Goal: Find specific page/section: Find specific page/section

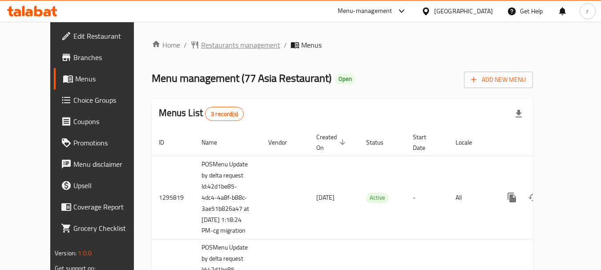
click at [201, 48] on span "Restaurants management" at bounding box center [240, 45] width 79 height 11
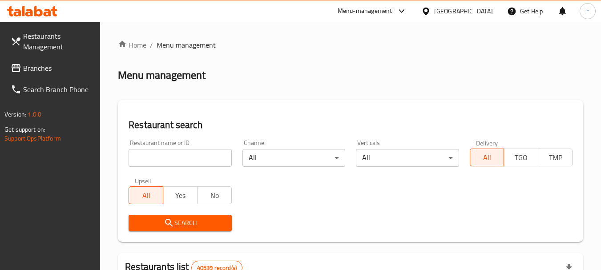
click at [169, 161] on input "search" at bounding box center [180, 158] width 103 height 18
paste input "664075"
type input "664075"
click at [156, 221] on span "Search" at bounding box center [180, 222] width 88 height 11
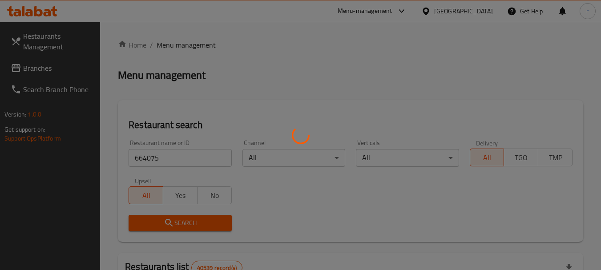
click at [156, 221] on div at bounding box center [300, 135] width 601 height 270
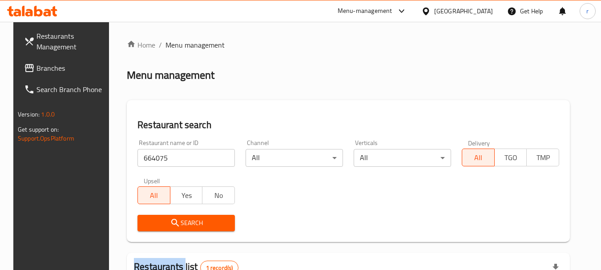
click at [36, 71] on span "Branches" at bounding box center [71, 68] width 70 height 11
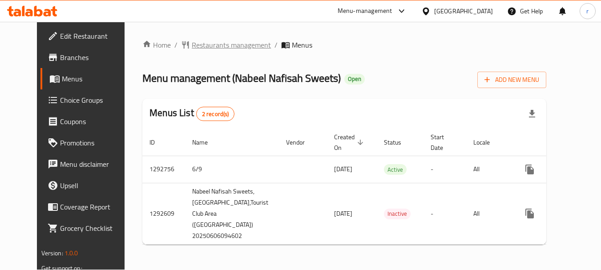
click at [197, 45] on span "Restaurants management" at bounding box center [231, 45] width 79 height 11
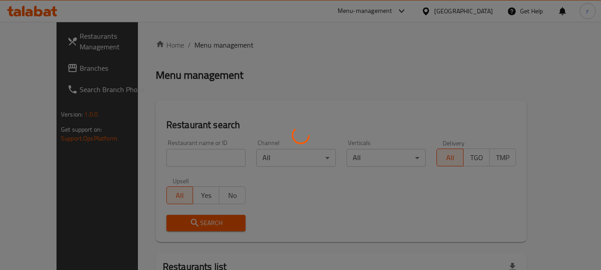
click at [159, 157] on div at bounding box center [300, 135] width 601 height 270
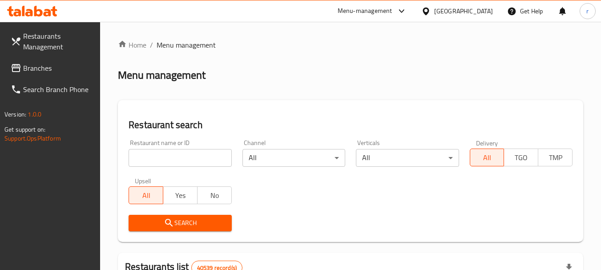
click at [164, 152] on input "search" at bounding box center [180, 158] width 103 height 18
paste input "699123"
type input "699123"
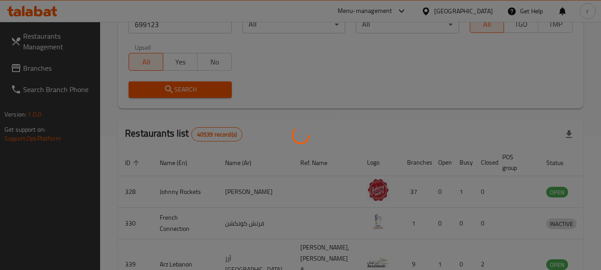
scroll to position [89, 0]
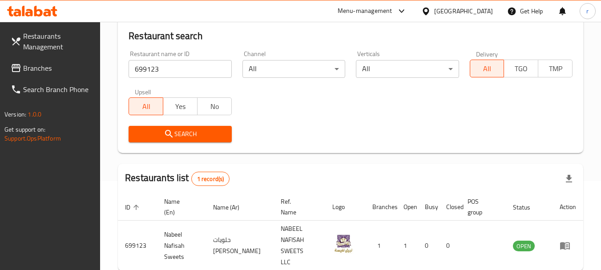
click at [50, 67] on span "Branches" at bounding box center [58, 68] width 70 height 11
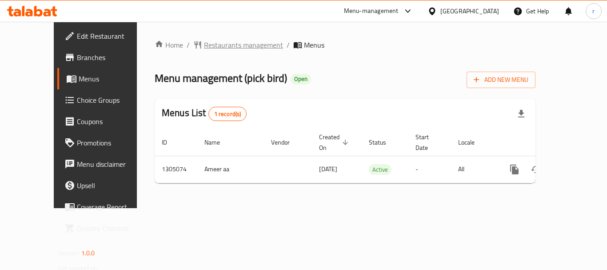
click at [204, 44] on span "Restaurants management" at bounding box center [243, 45] width 79 height 11
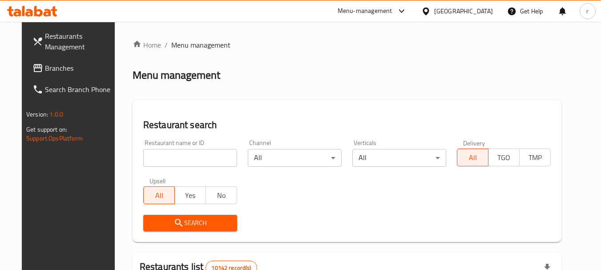
click at [207, 161] on input "search" at bounding box center [190, 158] width 94 height 18
paste input "703540"
type input "703540"
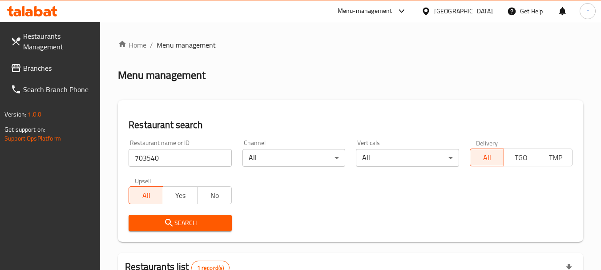
click at [429, 11] on icon at bounding box center [425, 11] width 6 height 8
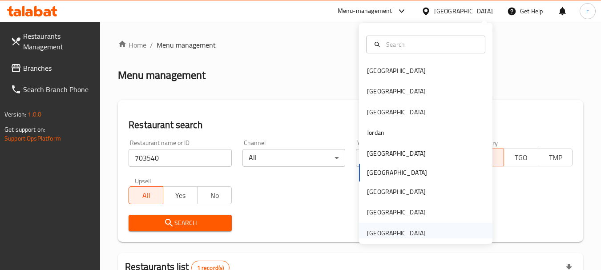
click at [395, 233] on div "[GEOGRAPHIC_DATA]" at bounding box center [396, 233] width 59 height 10
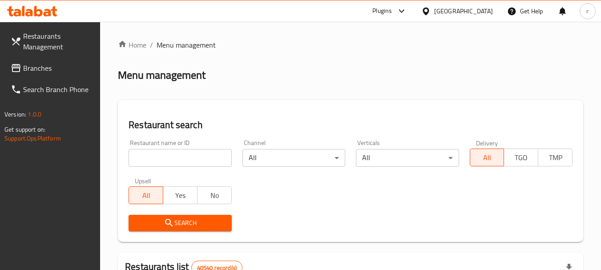
click at [36, 69] on span "Branches" at bounding box center [58, 68] width 70 height 11
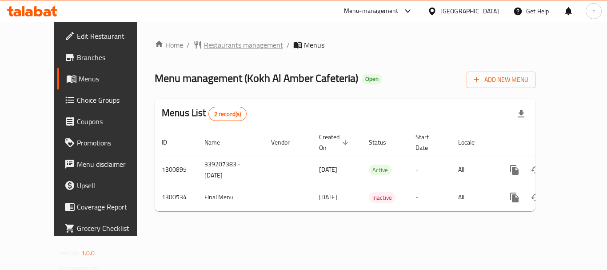
click at [204, 46] on span "Restaurants management" at bounding box center [243, 45] width 79 height 11
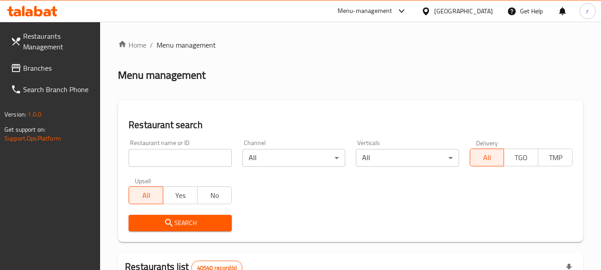
click at [178, 158] on input "search" at bounding box center [180, 158] width 103 height 18
paste input "701177"
type input "701177"
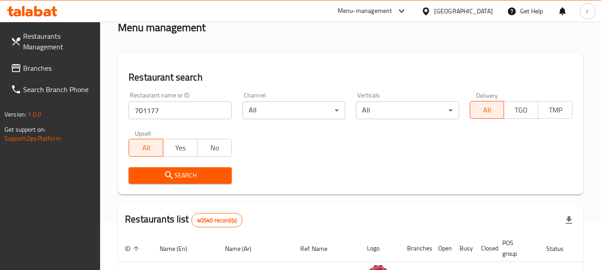
scroll to position [44, 0]
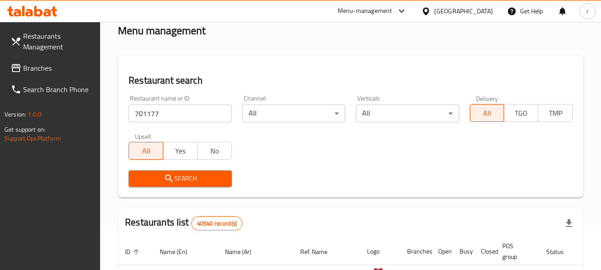
click at [171, 181] on icon "submit" at bounding box center [169, 178] width 8 height 8
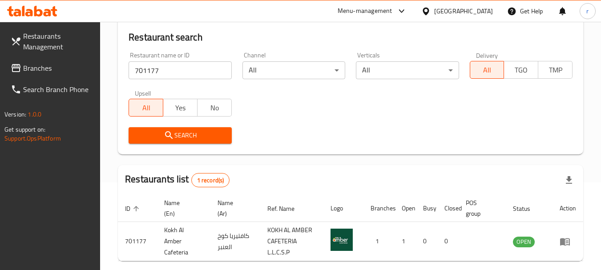
scroll to position [38, 0]
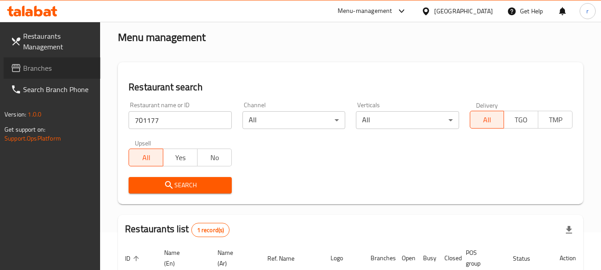
click at [36, 63] on span "Branches" at bounding box center [58, 68] width 70 height 11
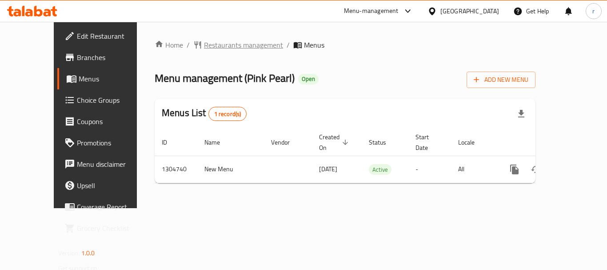
click at [225, 48] on span "Restaurants management" at bounding box center [243, 45] width 79 height 11
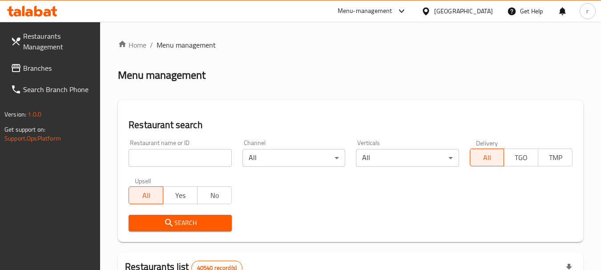
click at [177, 160] on input "search" at bounding box center [180, 158] width 103 height 18
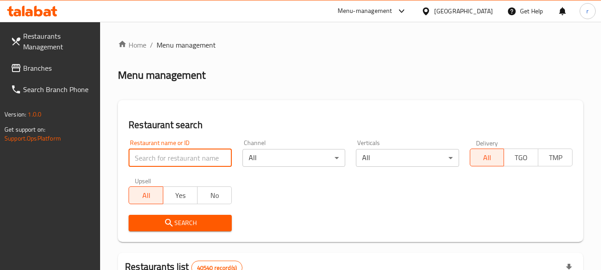
click at [177, 160] on input "search" at bounding box center [180, 158] width 103 height 18
paste input "703393"
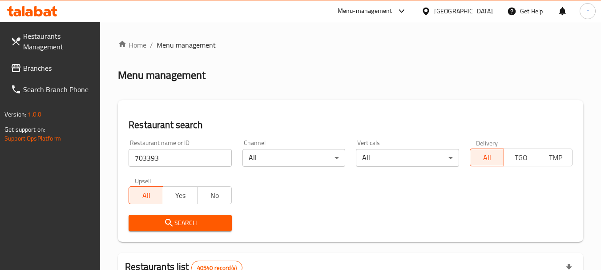
click at [186, 225] on span "Search" at bounding box center [180, 222] width 88 height 11
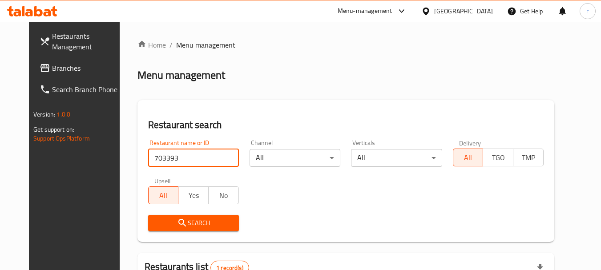
click at [190, 155] on input "703393" at bounding box center [193, 158] width 91 height 18
paste input "51254"
type input "51254"
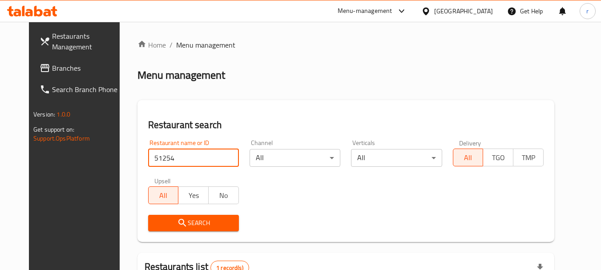
click button "Search" at bounding box center [193, 223] width 91 height 16
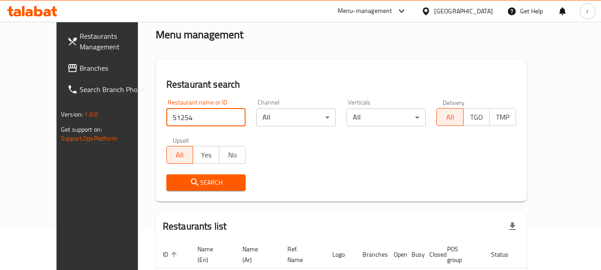
scroll to position [93, 0]
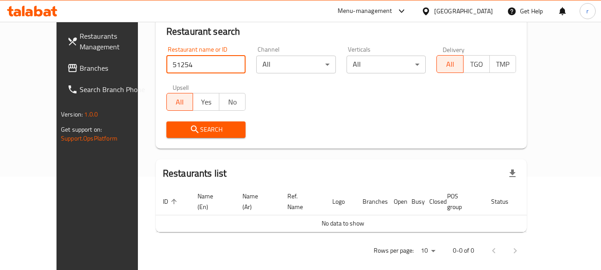
click at [200, 131] on span "Search" at bounding box center [205, 129] width 65 height 11
click at [80, 69] on span "Branches" at bounding box center [115, 68] width 70 height 11
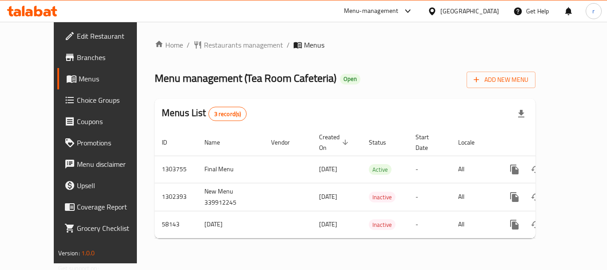
click at [227, 35] on div "Home / Restaurants management / Menus Menu management ( Tea Room Cafeteria ) Op…" at bounding box center [345, 142] width 417 height 241
click at [224, 45] on span "Restaurants management" at bounding box center [243, 45] width 79 height 11
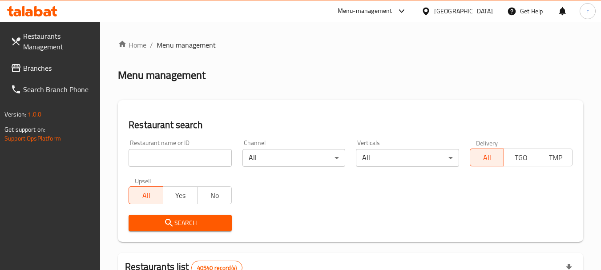
click at [182, 160] on input "search" at bounding box center [180, 158] width 103 height 18
paste input "28404"
type input "28404"
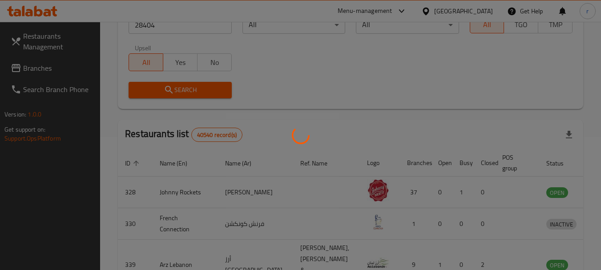
scroll to position [119, 0]
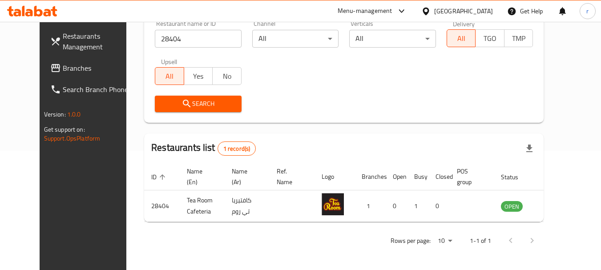
click at [63, 67] on span "Branches" at bounding box center [98, 68] width 70 height 11
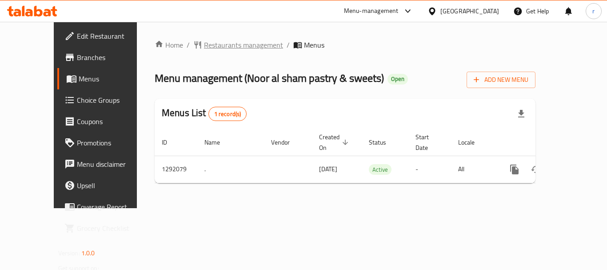
click at [204, 44] on span "Restaurants management" at bounding box center [243, 45] width 79 height 11
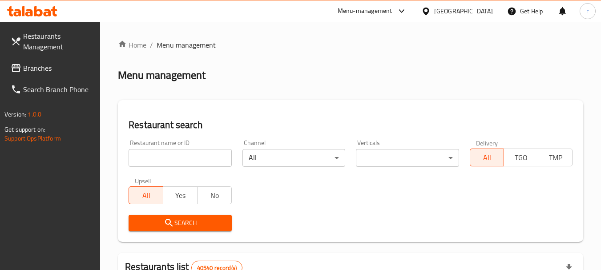
click at [190, 154] on input "search" at bounding box center [180, 158] width 103 height 18
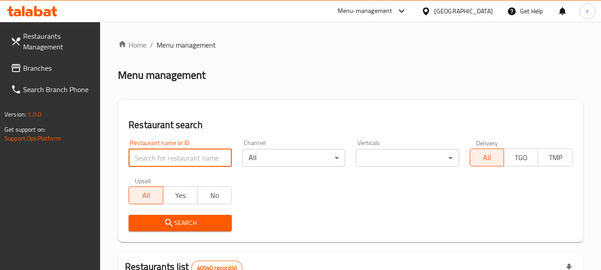
paste input "698829"
type input "698829"
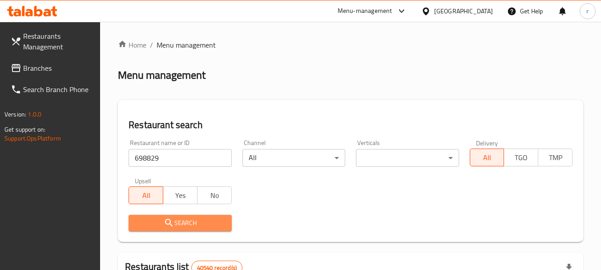
click at [194, 227] on span "Search" at bounding box center [180, 222] width 88 height 11
click at [194, 227] on div at bounding box center [300, 135] width 601 height 270
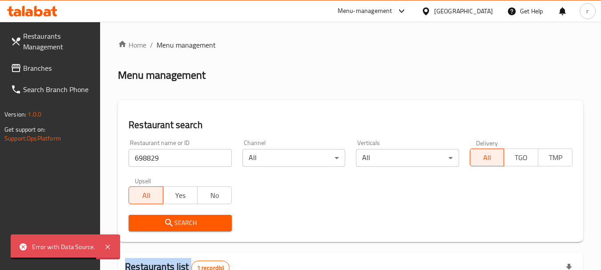
click at [33, 69] on span "Branches" at bounding box center [58, 68] width 70 height 11
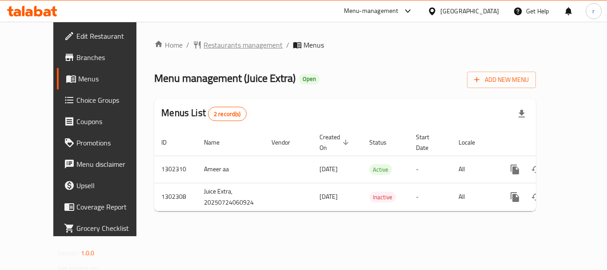
click at [204, 46] on span "Restaurants management" at bounding box center [243, 45] width 79 height 11
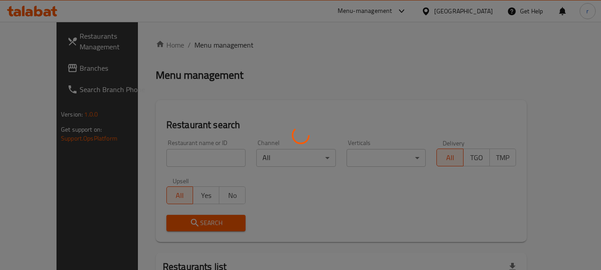
click at [157, 156] on div at bounding box center [300, 135] width 601 height 270
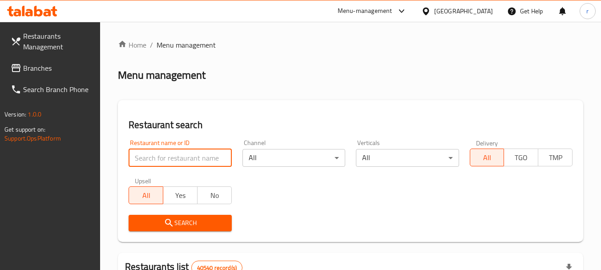
click at [193, 158] on input "search" at bounding box center [180, 158] width 103 height 18
paste input "702378"
type input "702378"
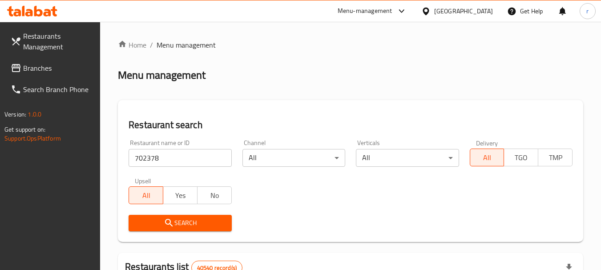
click at [189, 226] on span "Search" at bounding box center [180, 222] width 88 height 11
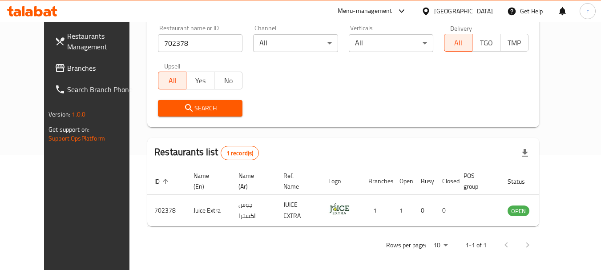
scroll to position [119, 0]
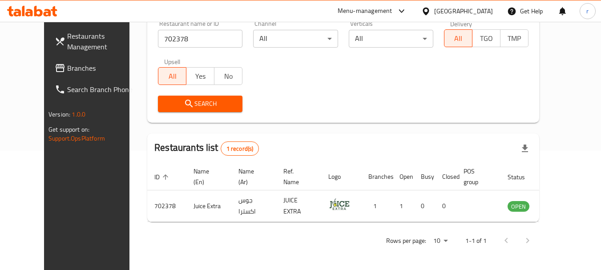
click at [67, 66] on span "Branches" at bounding box center [102, 68] width 70 height 11
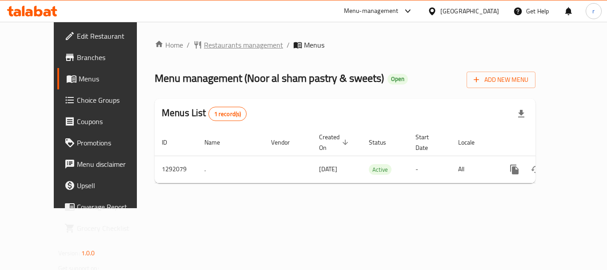
click at [222, 47] on span "Restaurants management" at bounding box center [243, 45] width 79 height 11
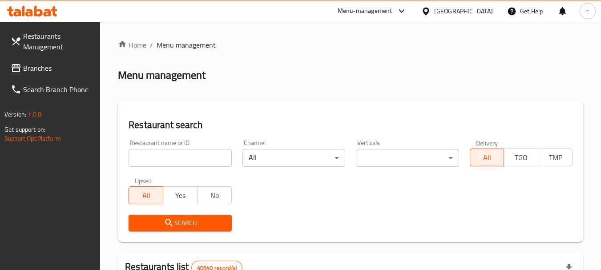
click at [194, 165] on input "search" at bounding box center [180, 158] width 103 height 18
paste input "698829"
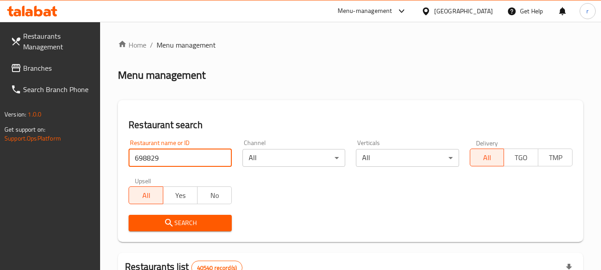
type input "698829"
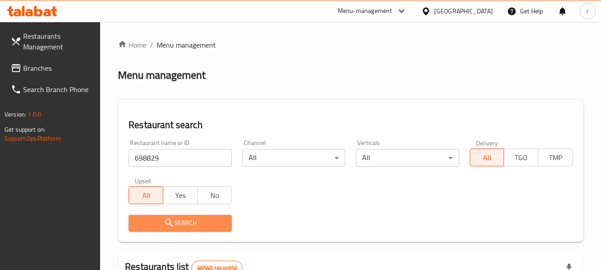
click at [185, 222] on span "Search" at bounding box center [180, 222] width 88 height 11
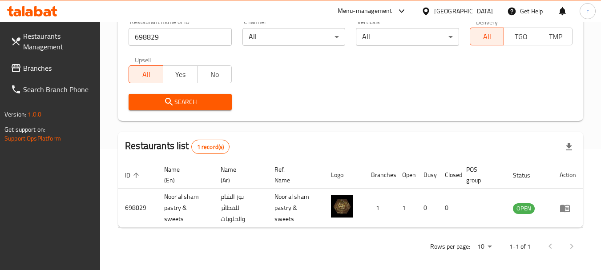
scroll to position [127, 0]
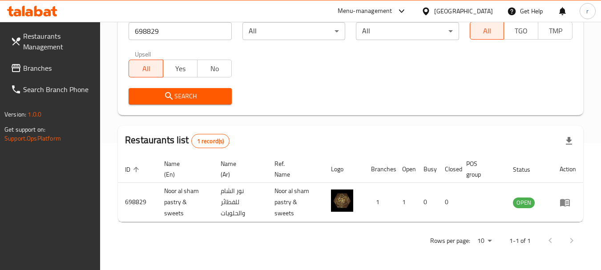
click at [43, 70] on span "Branches" at bounding box center [58, 68] width 70 height 11
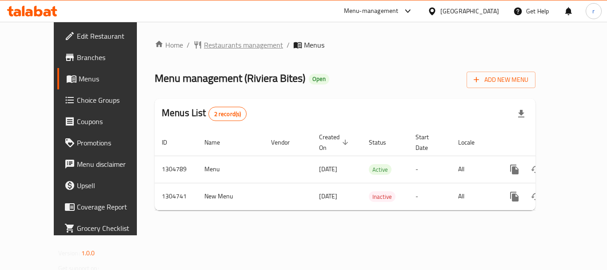
click at [204, 43] on span "Restaurants management" at bounding box center [243, 45] width 79 height 11
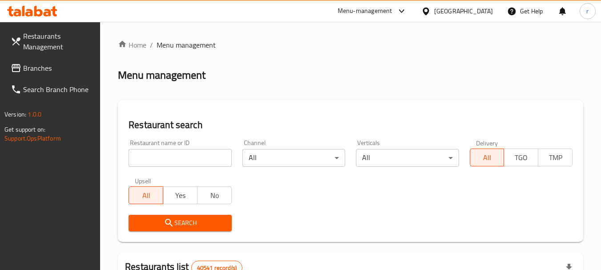
click at [185, 159] on input "search" at bounding box center [180, 158] width 103 height 18
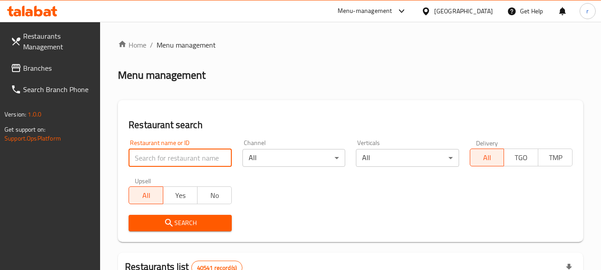
click at [185, 159] on input "search" at bounding box center [180, 158] width 103 height 18
paste input "703322"
type input "703322"
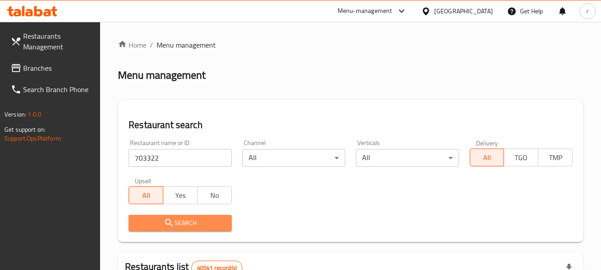
click at [185, 224] on span "Search" at bounding box center [180, 222] width 88 height 11
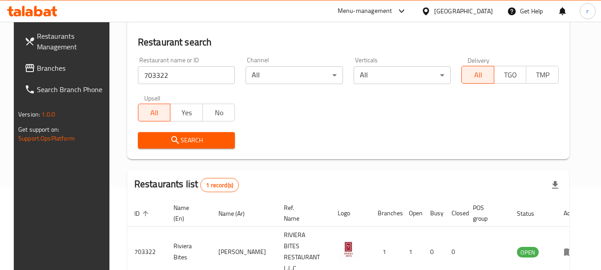
scroll to position [30, 0]
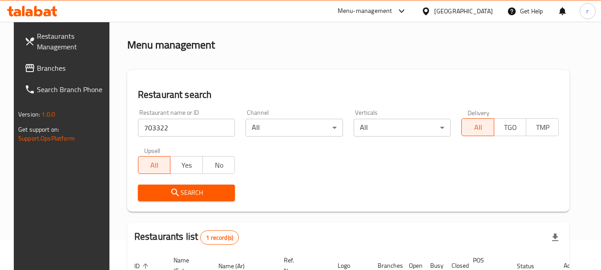
click at [37, 64] on span "Branches" at bounding box center [72, 68] width 70 height 11
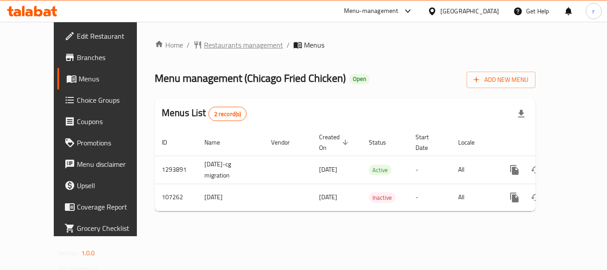
click at [209, 42] on span "Restaurants management" at bounding box center [243, 45] width 79 height 11
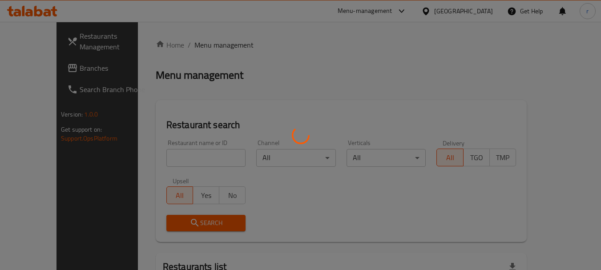
click at [146, 157] on div at bounding box center [300, 135] width 601 height 270
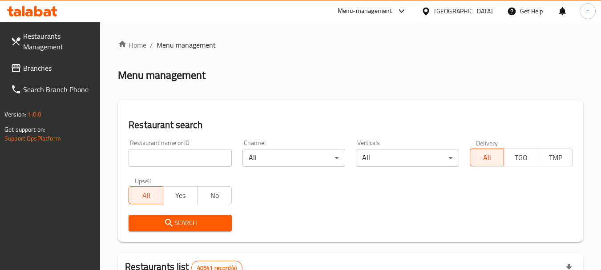
click at [146, 157] on input "search" at bounding box center [180, 158] width 103 height 18
paste input "603437"
type input "603437"
click at [145, 224] on span "Search" at bounding box center [180, 222] width 88 height 11
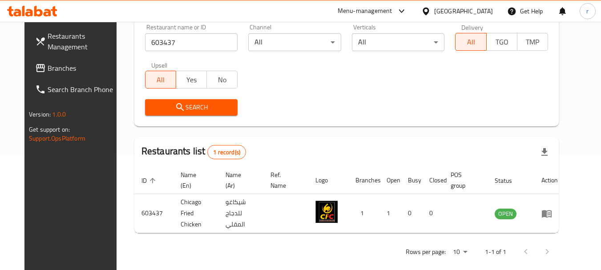
scroll to position [27, 0]
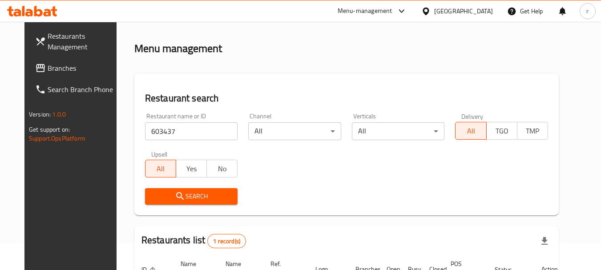
drag, startPoint x: 46, startPoint y: 72, endPoint x: 293, endPoint y: 8, distance: 255.3
click at [48, 71] on span "Branches" at bounding box center [83, 68] width 70 height 11
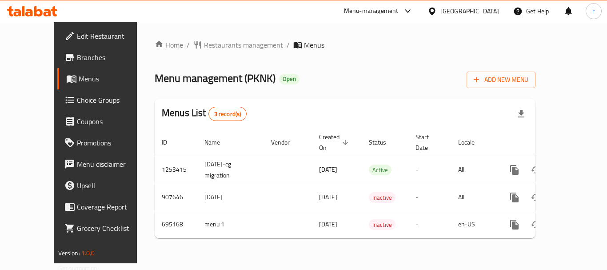
click at [204, 40] on span "Restaurants management" at bounding box center [243, 45] width 79 height 11
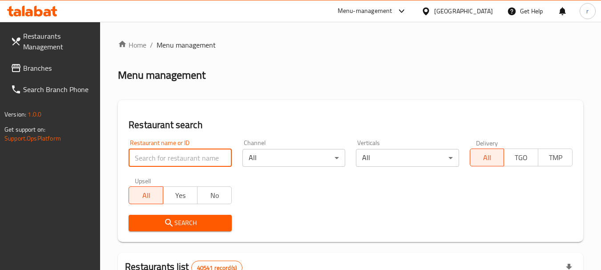
click at [166, 158] on input "search" at bounding box center [180, 158] width 103 height 18
paste input "643846"
type input "643846"
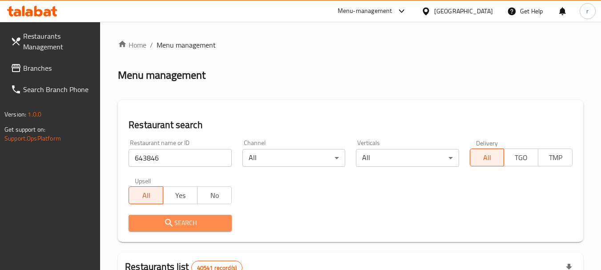
click at [177, 219] on span "Search" at bounding box center [180, 222] width 88 height 11
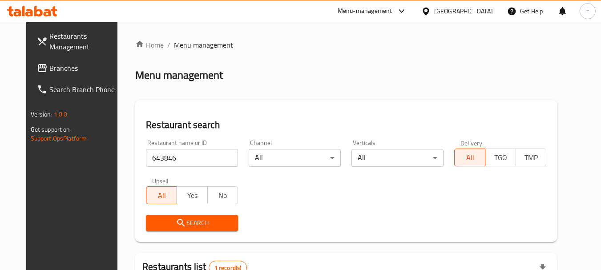
scroll to position [116, 0]
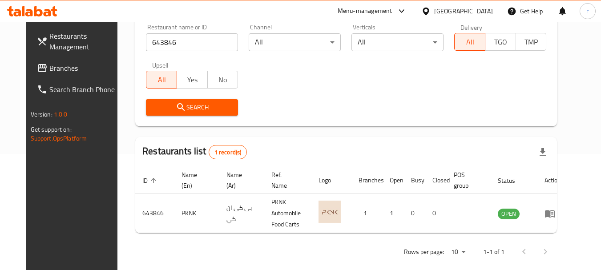
click at [52, 68] on span "Branches" at bounding box center [84, 68] width 70 height 11
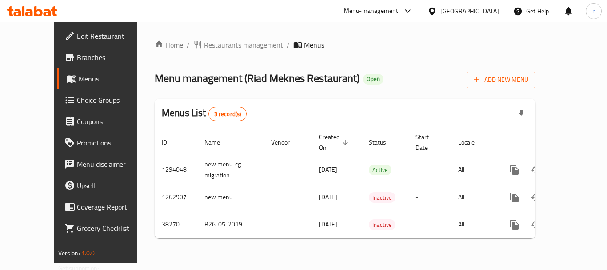
click at [204, 46] on span "Restaurants management" at bounding box center [243, 45] width 79 height 11
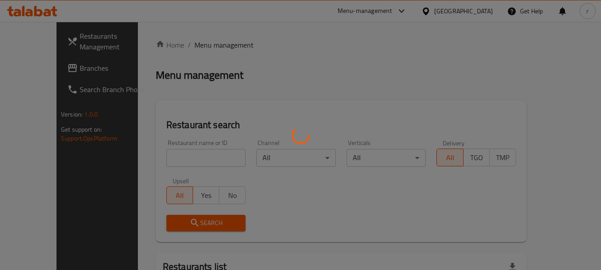
click at [174, 161] on div at bounding box center [300, 135] width 601 height 270
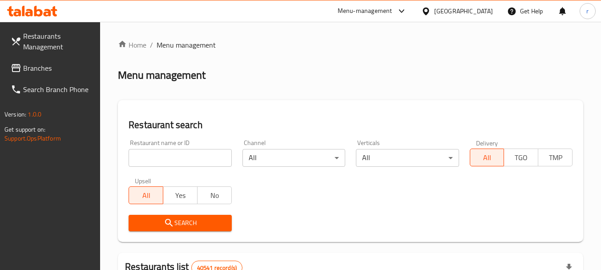
click at [173, 155] on input "search" at bounding box center [180, 158] width 103 height 18
paste input "3292"
type input "3292"
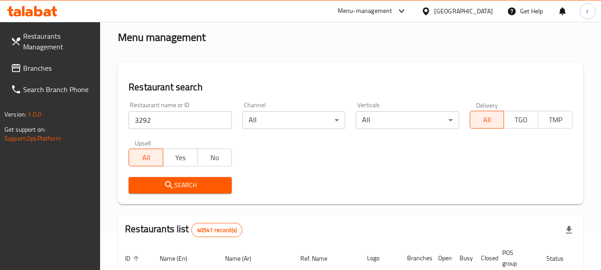
scroll to position [89, 0]
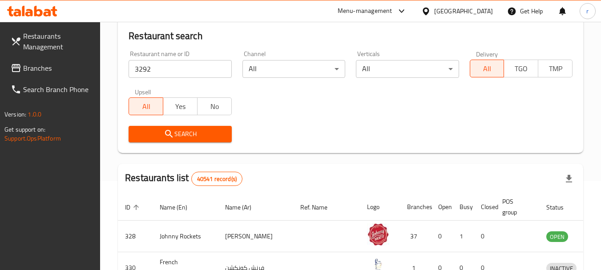
click at [182, 132] on span "Search" at bounding box center [180, 134] width 88 height 11
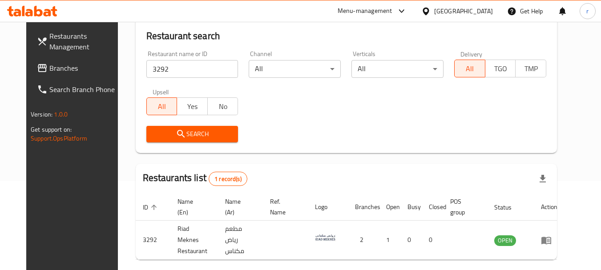
click at [443, 13] on div "[GEOGRAPHIC_DATA]" at bounding box center [463, 11] width 59 height 10
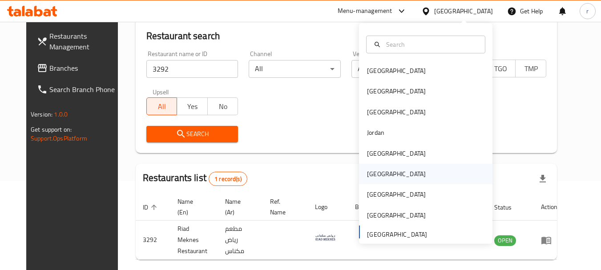
click at [367, 171] on div "Oman" at bounding box center [396, 174] width 59 height 10
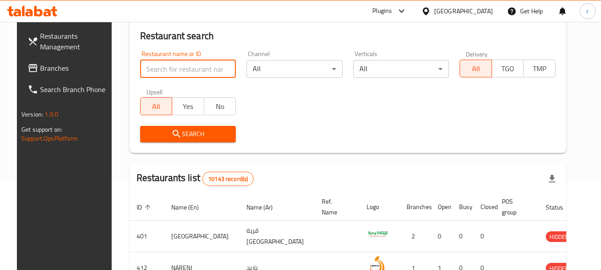
click at [201, 70] on input "search" at bounding box center [188, 69] width 96 height 18
paste input "641647"
type input "641647"
click at [44, 69] on span "Branches" at bounding box center [75, 68] width 70 height 11
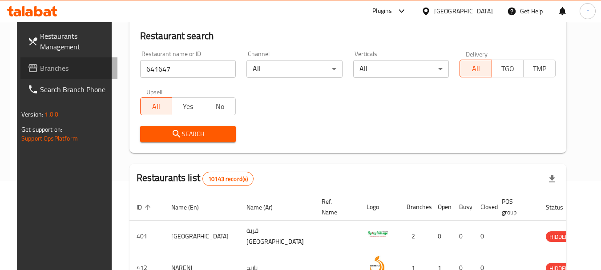
click at [44, 69] on span "Branches" at bounding box center [75, 68] width 70 height 11
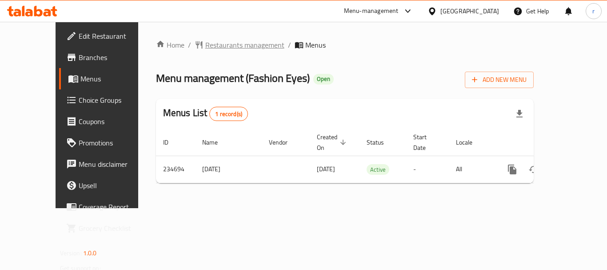
click at [209, 49] on span "Restaurants management" at bounding box center [244, 45] width 79 height 11
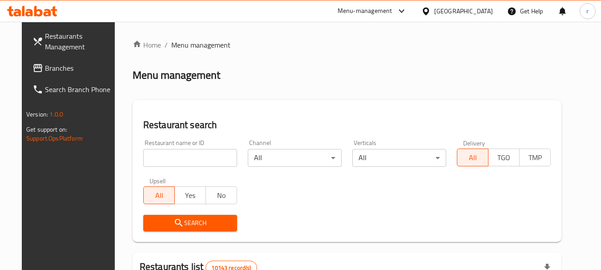
click at [177, 153] on input "search" at bounding box center [190, 158] width 94 height 18
paste input "626442"
type input "626442"
click at [189, 220] on span "Search" at bounding box center [190, 222] width 80 height 11
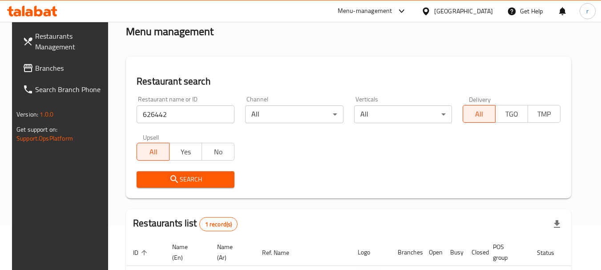
scroll to position [127, 0]
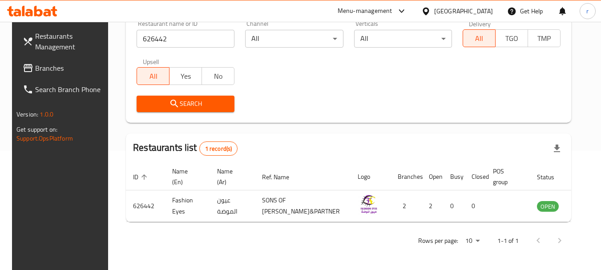
click at [57, 63] on span "Branches" at bounding box center [70, 68] width 70 height 11
drag, startPoint x: 57, startPoint y: 63, endPoint x: 71, endPoint y: 64, distance: 13.8
click at [57, 63] on span "Branches" at bounding box center [70, 68] width 70 height 11
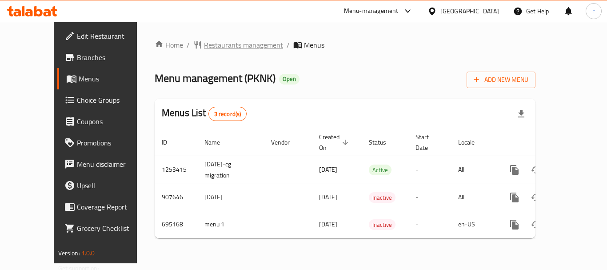
click at [204, 44] on span "Restaurants management" at bounding box center [243, 45] width 79 height 11
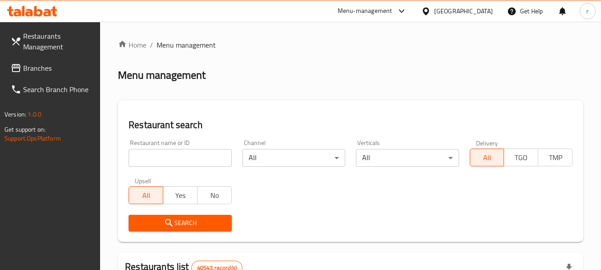
click at [163, 159] on input "search" at bounding box center [180, 158] width 103 height 18
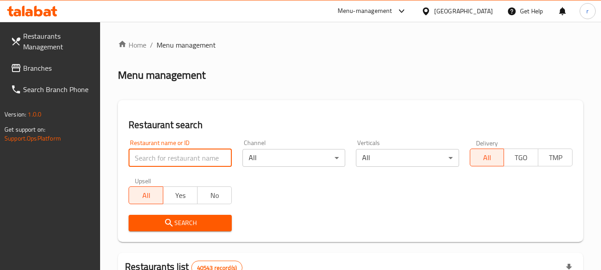
click at [163, 159] on input "search" at bounding box center [180, 158] width 103 height 18
paste input "643846"
type input "643846"
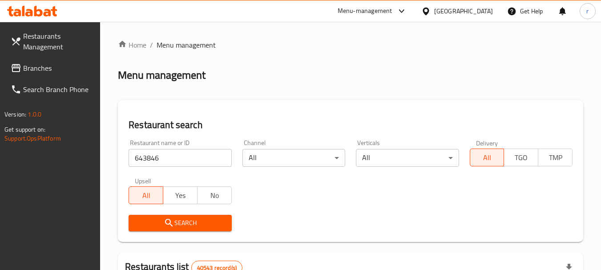
click at [185, 217] on span "Search" at bounding box center [180, 222] width 88 height 11
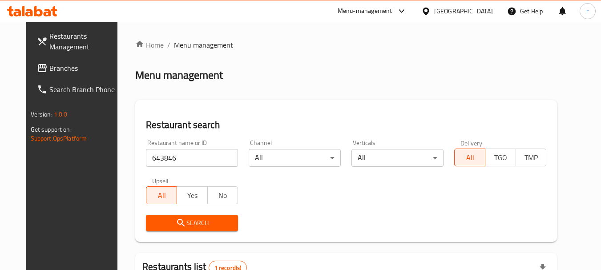
scroll to position [89, 0]
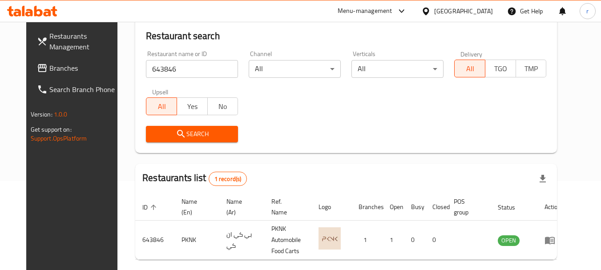
click at [49, 73] on span "Branches" at bounding box center [84, 68] width 70 height 11
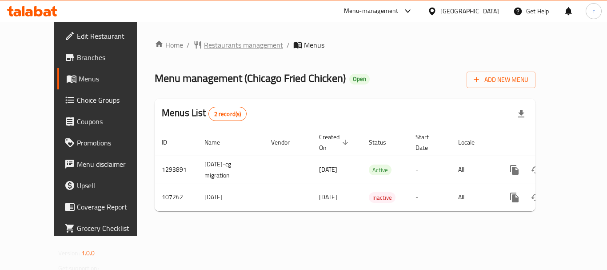
click at [204, 45] on span "Restaurants management" at bounding box center [243, 45] width 79 height 11
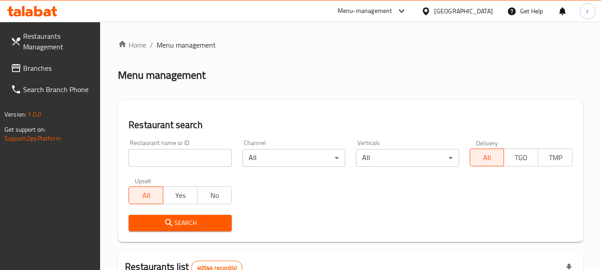
click at [174, 154] on input "search" at bounding box center [180, 158] width 103 height 18
paste input "603437"
type input "603437"
drag, startPoint x: 199, startPoint y: 218, endPoint x: 301, endPoint y: 103, distance: 154.1
click at [201, 215] on button "Search" at bounding box center [180, 223] width 103 height 16
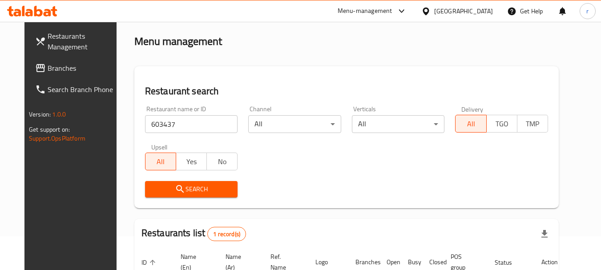
scroll to position [116, 0]
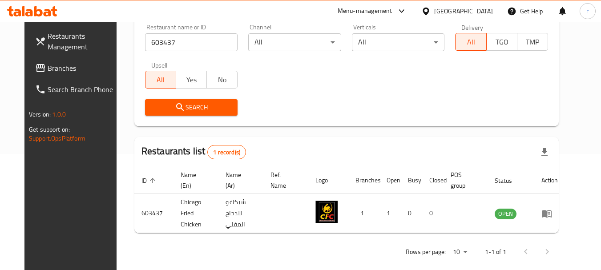
click at [440, 5] on div "[GEOGRAPHIC_DATA]" at bounding box center [457, 10] width 86 height 21
click at [445, 17] on div "[GEOGRAPHIC_DATA]" at bounding box center [457, 10] width 86 height 21
click at [446, 15] on div "[GEOGRAPHIC_DATA]" at bounding box center [463, 11] width 59 height 10
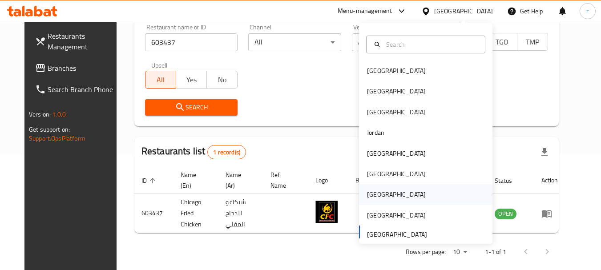
click at [377, 198] on div "[GEOGRAPHIC_DATA]" at bounding box center [396, 194] width 73 height 20
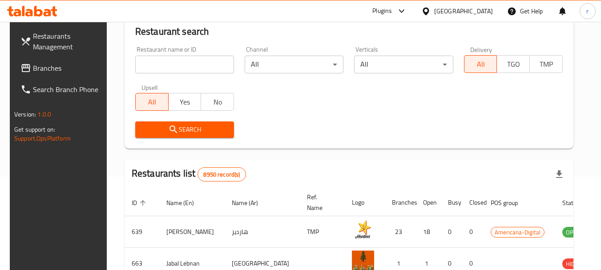
scroll to position [116, 0]
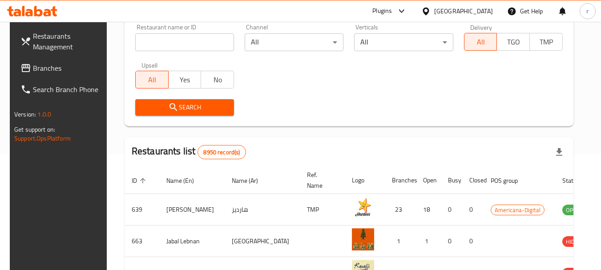
click at [33, 69] on span "Branches" at bounding box center [68, 68] width 70 height 11
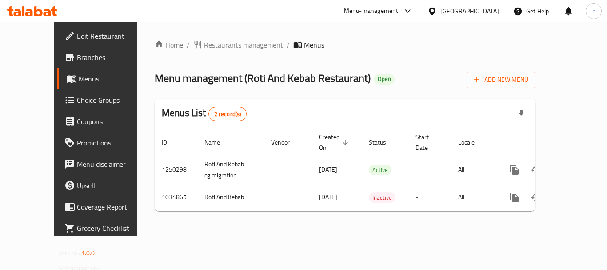
click at [204, 44] on span "Restaurants management" at bounding box center [243, 45] width 79 height 11
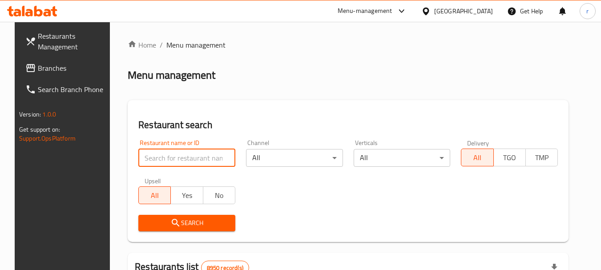
click at [170, 155] on input "search" at bounding box center [186, 158] width 97 height 18
paste input "661593"
type input "661593"
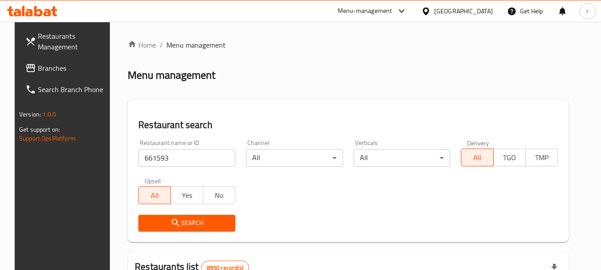
click at [173, 227] on icon "submit" at bounding box center [175, 222] width 11 height 11
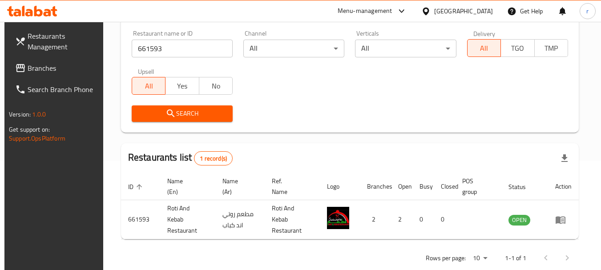
scroll to position [116, 0]
